Goal: Task Accomplishment & Management: Complete application form

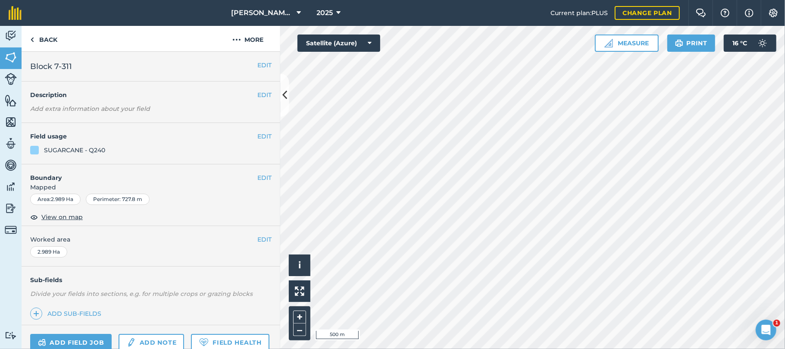
scroll to position [83, 0]
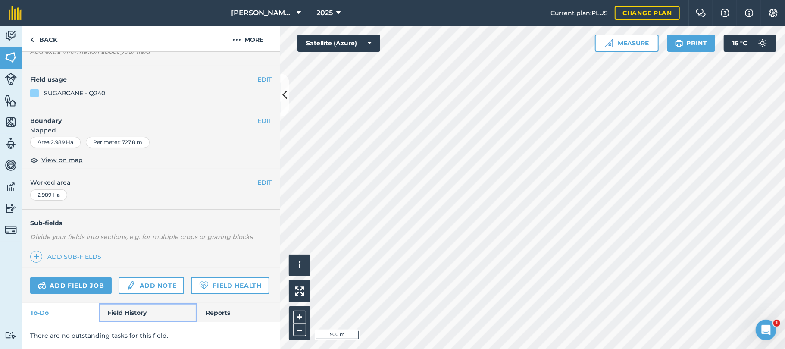
click at [130, 312] on link "Field History" at bounding box center [148, 312] width 98 height 19
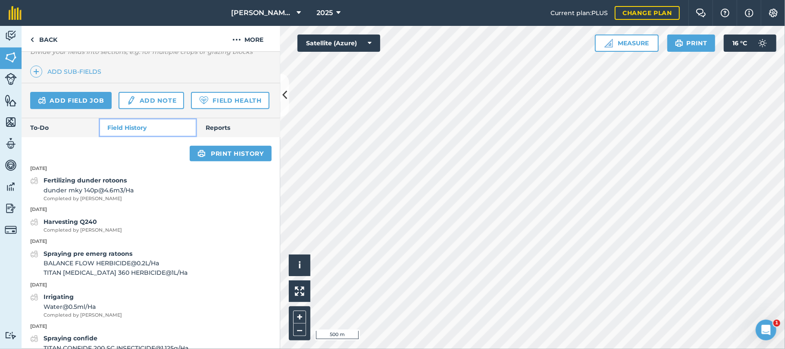
scroll to position [242, 0]
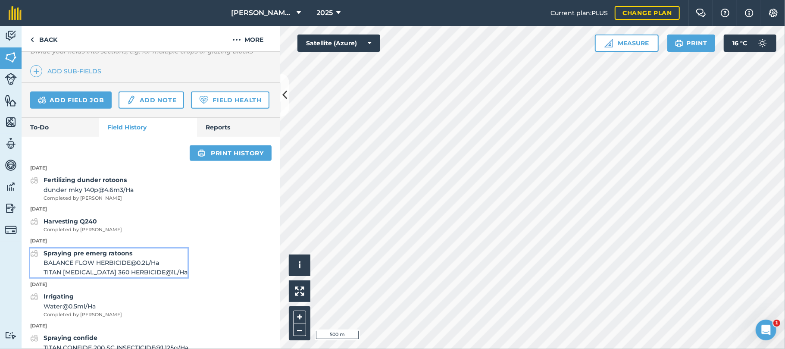
click at [121, 267] on span "BALANCE FLOW HERBICIDE @ 0.2 L / Ha" at bounding box center [116, 262] width 144 height 9
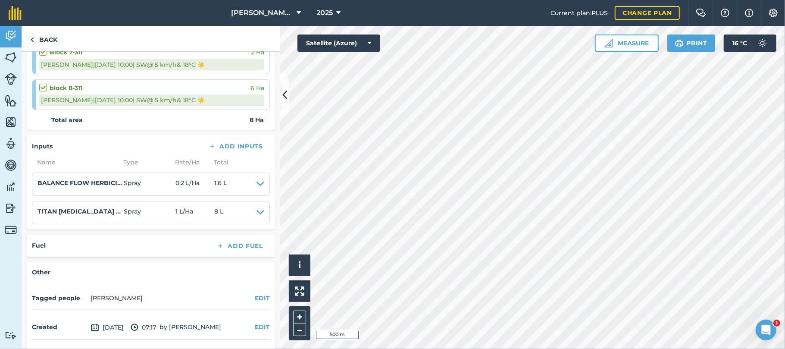
scroll to position [145, 0]
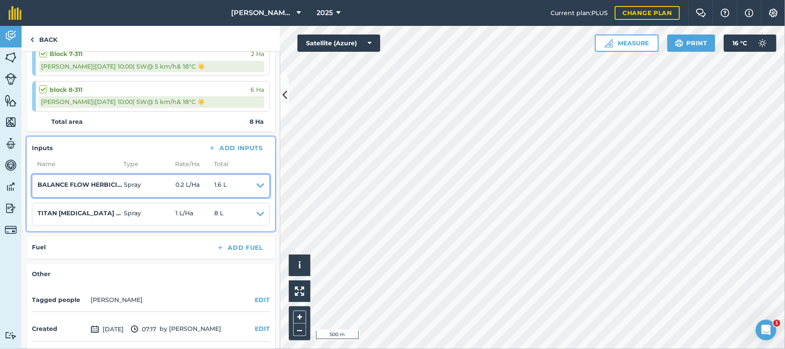
click at [256, 188] on icon at bounding box center [260, 186] width 8 height 12
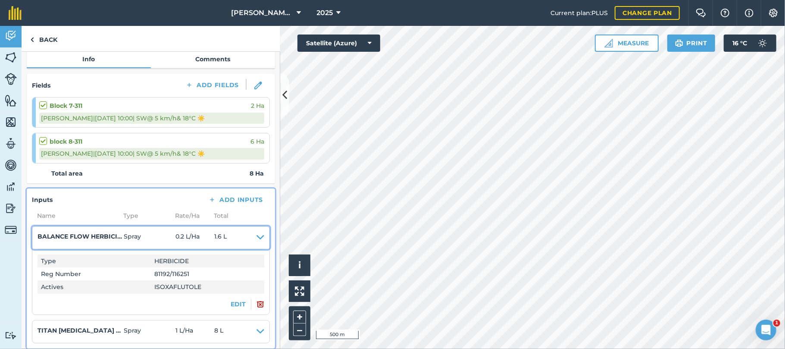
scroll to position [92, 0]
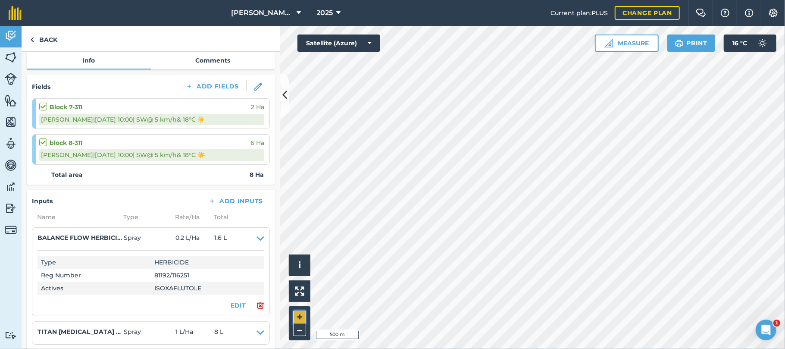
click at [300, 314] on button "+" at bounding box center [299, 316] width 13 height 13
click at [417, 348] on html "[PERSON_NAME] Farming 2025 Current plan : PLUS Change plan Farm Chat Help Info …" at bounding box center [392, 174] width 785 height 349
click at [50, 43] on link "Back" at bounding box center [44, 38] width 44 height 25
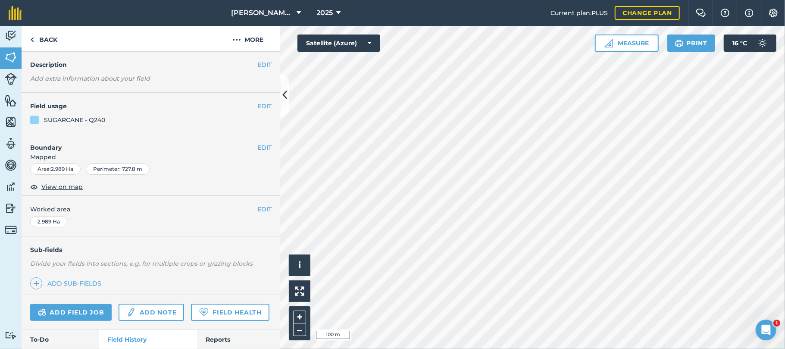
scroll to position [30, 0]
click at [47, 34] on link "Back" at bounding box center [44, 38] width 44 height 25
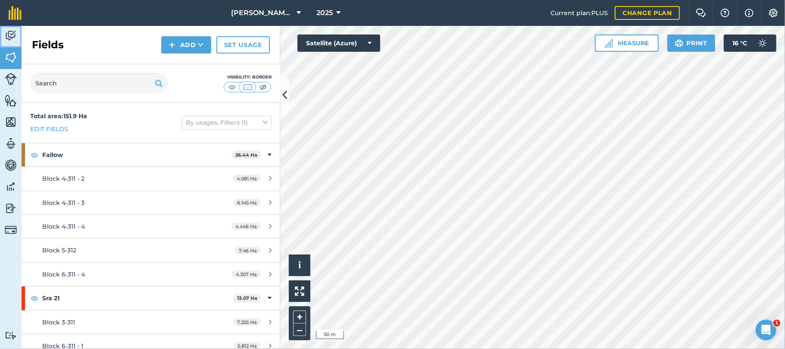
click at [10, 38] on img at bounding box center [11, 35] width 12 height 13
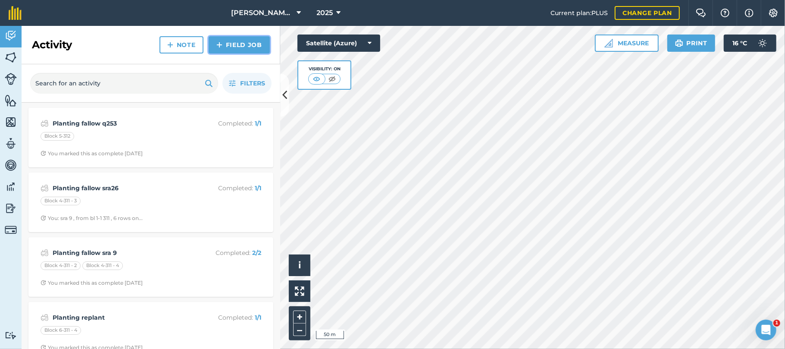
click at [247, 42] on link "Field Job" at bounding box center [239, 44] width 61 height 17
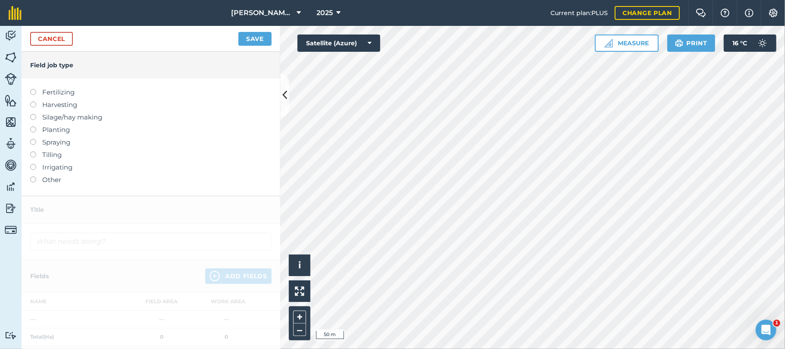
click at [33, 139] on label at bounding box center [36, 139] width 12 height 0
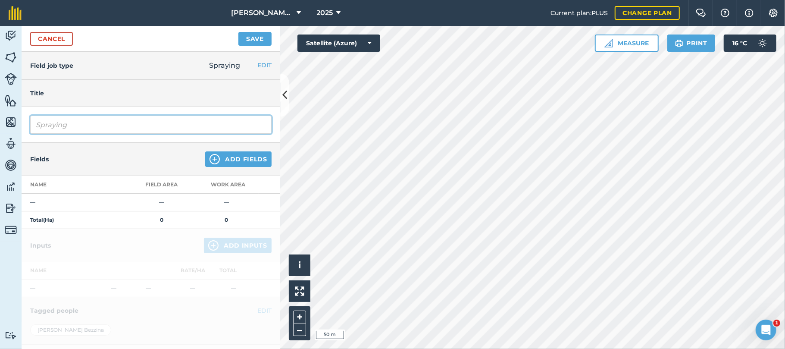
click at [78, 125] on input "Spraying" at bounding box center [150, 125] width 241 height 18
type input "Spraying pre emerg"
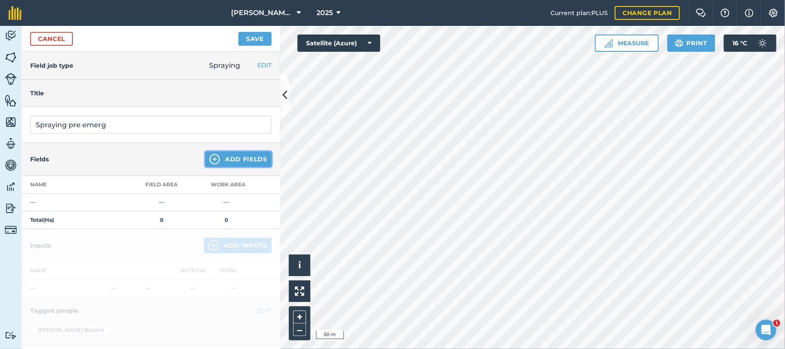
click at [225, 160] on button "Add Fields" at bounding box center [238, 159] width 66 height 16
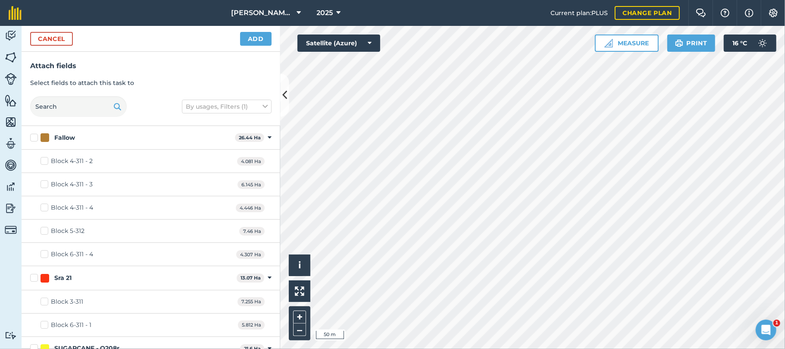
checkbox input "true"
click at [257, 37] on button "Add" at bounding box center [255, 39] width 31 height 14
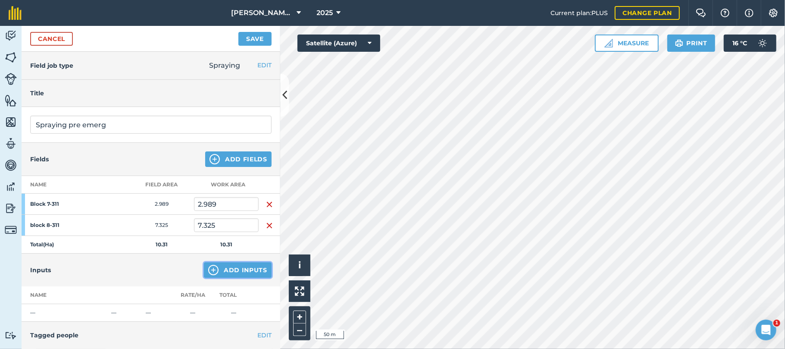
click at [228, 271] on button "Add Inputs" at bounding box center [238, 270] width 68 height 16
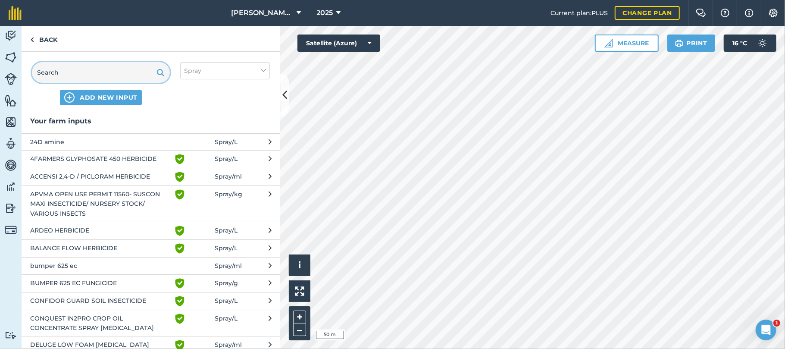
click at [104, 66] on input "text" at bounding box center [101, 72] width 138 height 21
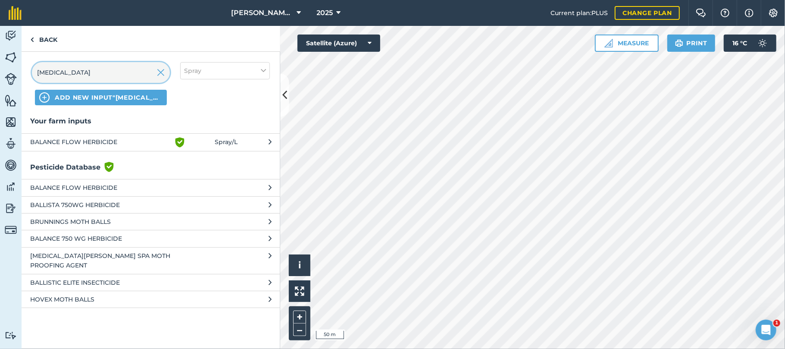
type input "[MEDICAL_DATA]"
click at [94, 135] on button "BALANCE FLOW HERBICIDE Green shield with white tick Spray / L" at bounding box center [151, 142] width 259 height 18
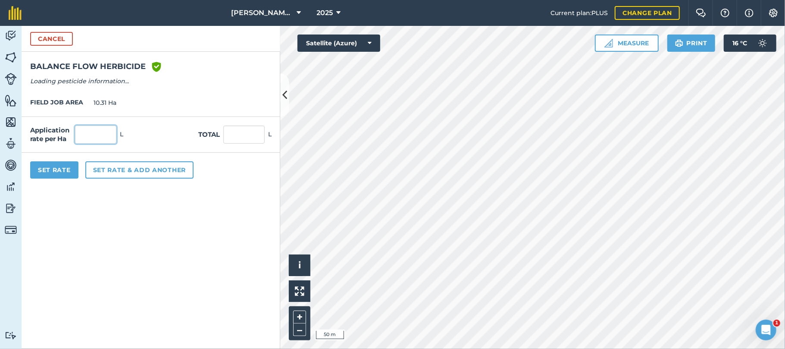
click at [94, 135] on input "text" at bounding box center [95, 134] width 41 height 18
type input "0.2"
type input "2.062"
click at [67, 164] on button "Set Rate" at bounding box center [54, 169] width 48 height 17
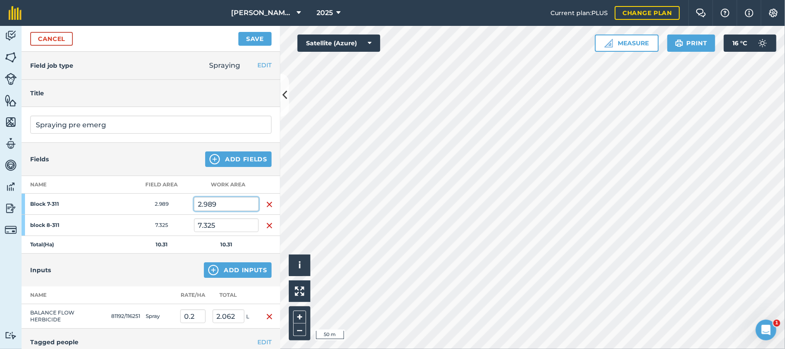
click at [223, 202] on input "2.989" at bounding box center [226, 204] width 65 height 14
type input "2"
type input "0.7"
click at [234, 223] on input "7.325" at bounding box center [226, 225] width 65 height 14
type input "7"
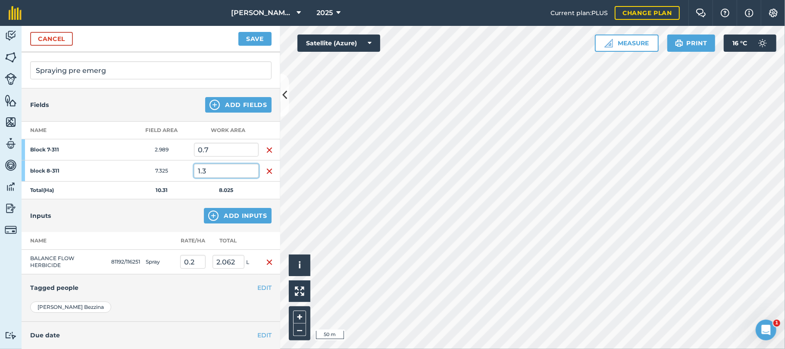
scroll to position [59, 0]
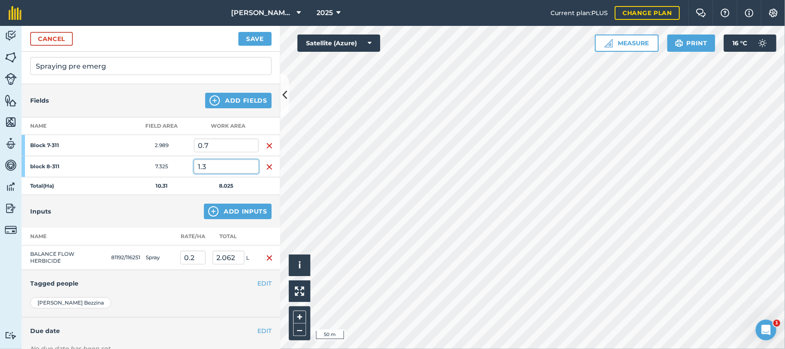
type input "1.3"
click at [245, 212] on button "Add Inputs" at bounding box center [238, 211] width 68 height 16
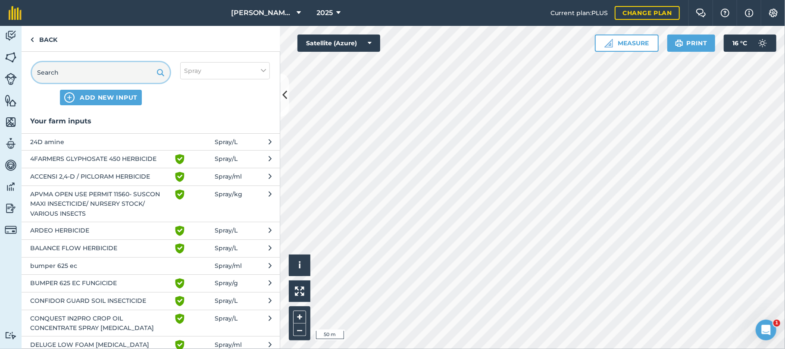
click at [71, 66] on input "text" at bounding box center [101, 72] width 138 height 21
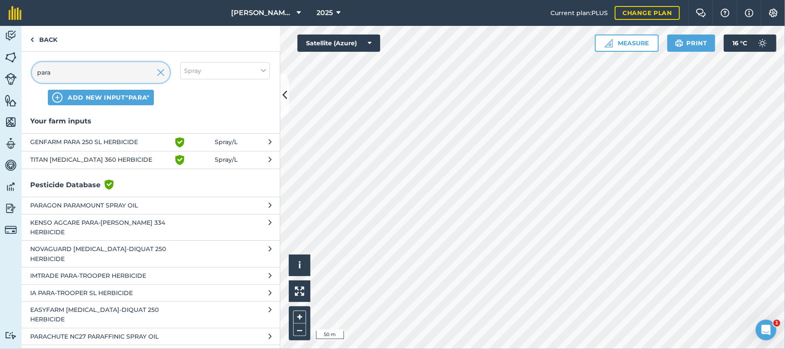
type input "para"
click at [69, 156] on span "TITAN [MEDICAL_DATA] 360 HERBICIDE" at bounding box center [100, 160] width 141 height 10
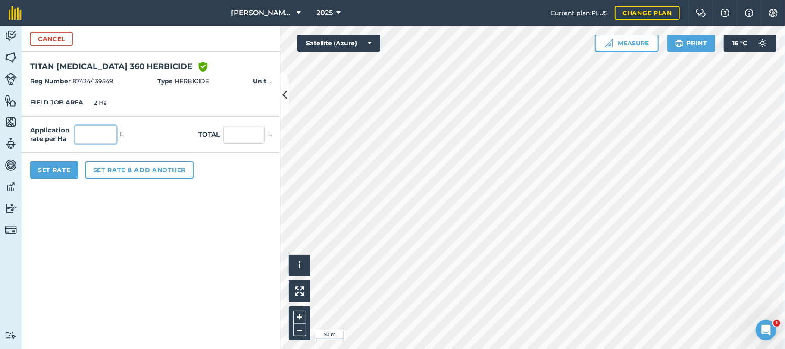
click at [91, 137] on input "text" at bounding box center [95, 134] width 41 height 18
type input "1"
type input "2"
click at [64, 169] on button "Set Rate" at bounding box center [54, 169] width 48 height 17
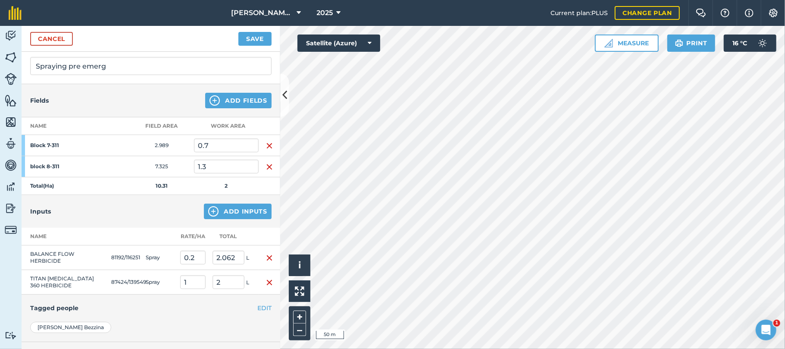
scroll to position [143, 0]
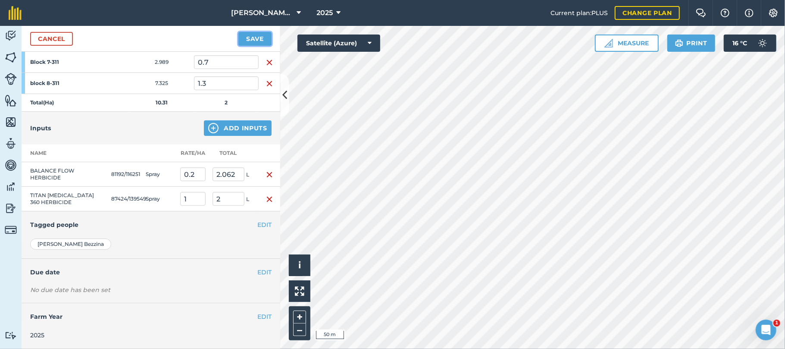
click at [257, 38] on button "Save" at bounding box center [254, 39] width 33 height 14
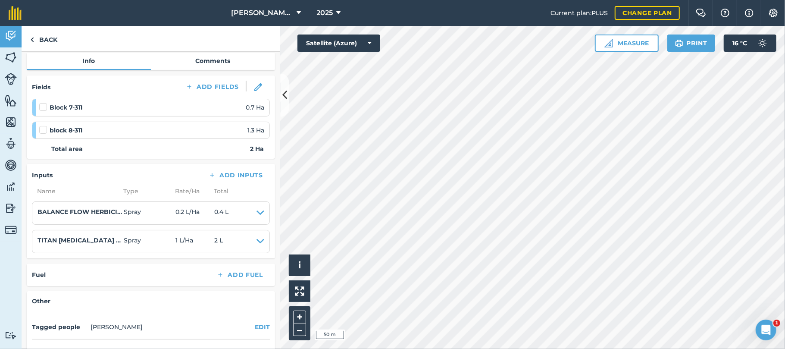
scroll to position [51, 0]
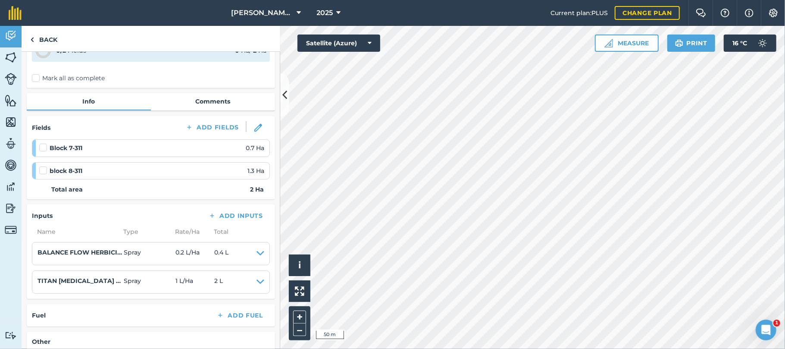
click at [36, 78] on label "Mark all as complete" at bounding box center [68, 78] width 73 height 9
click at [36, 125] on input "Mark all as complete" at bounding box center [35, 128] width 6 height 6
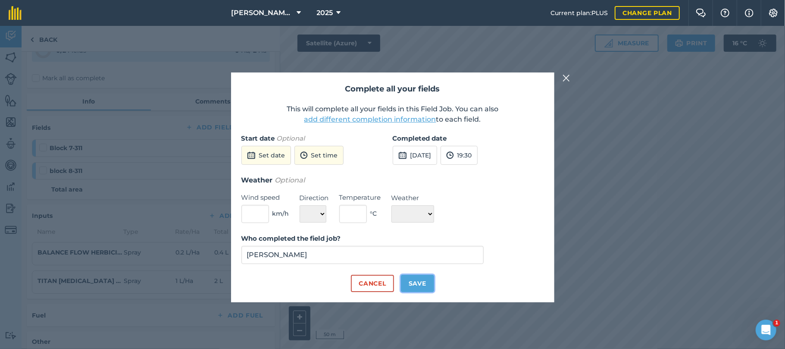
click at [423, 284] on button "Save" at bounding box center [417, 283] width 33 height 17
checkbox input "true"
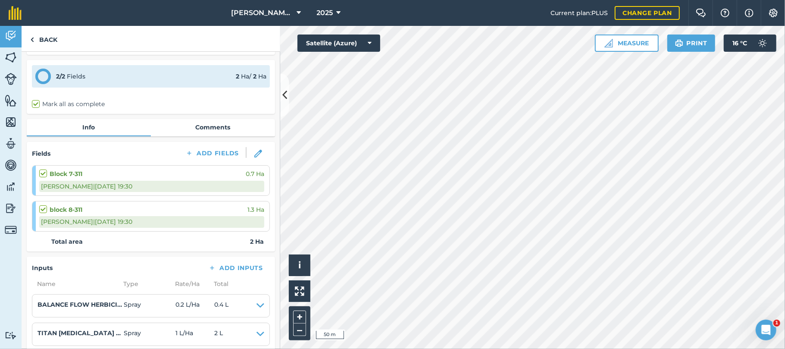
scroll to position [25, 0]
click at [213, 125] on link "Comments" at bounding box center [213, 127] width 124 height 16
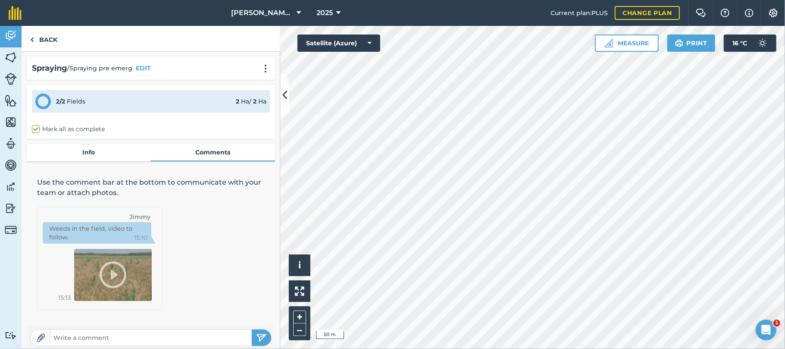
paste input "15.8 °C Now Feels Like 16.5 °C Relative Humidity 78% Rain [DATE] 0mm (0mm Last …"
type input "15.8 °C Now Feels Like 16.5 °C Relative Humidity 78% Rain [DATE] 0mm (0mm Last …"
click at [256, 335] on img "submit" at bounding box center [261, 337] width 11 height 10
